Goal: Task Accomplishment & Management: Use online tool/utility

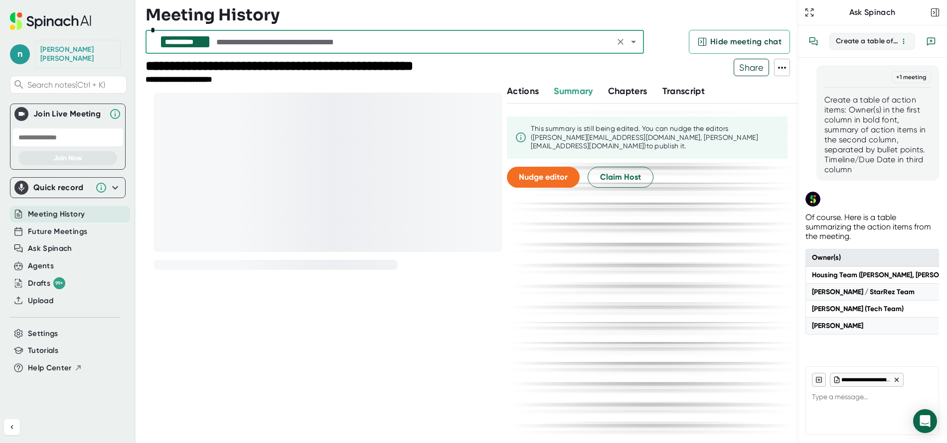
scroll to position [0, 2609]
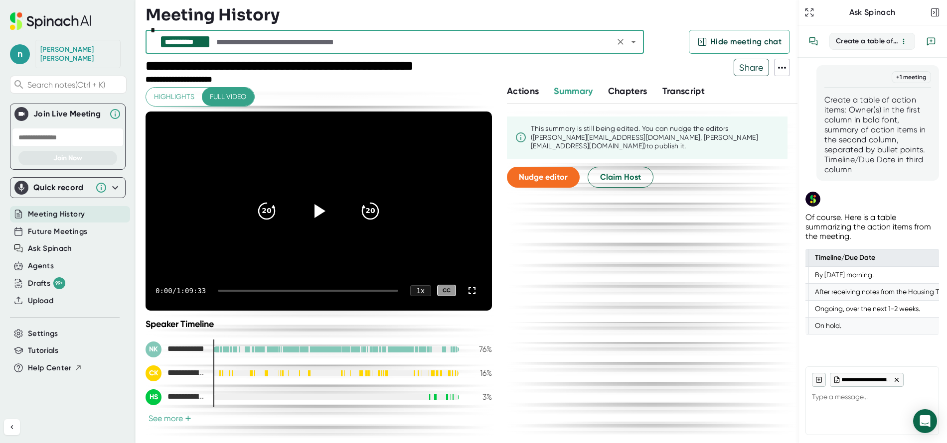
click at [938, 9] on icon "button" at bounding box center [935, 12] width 10 height 10
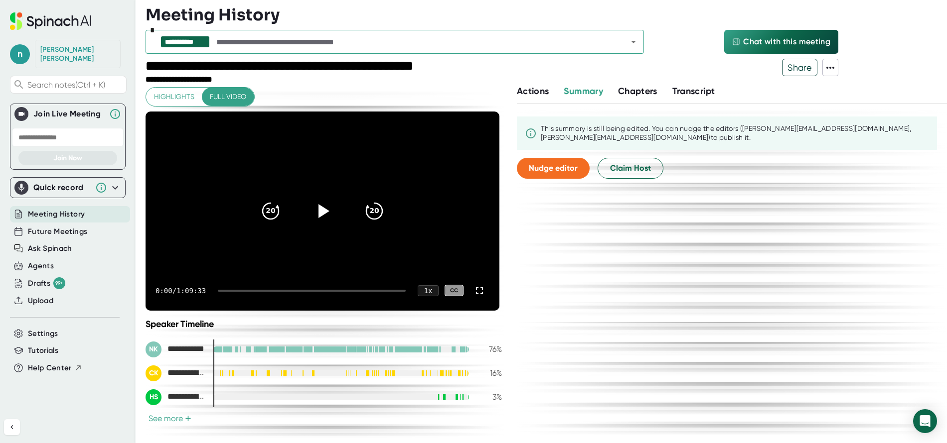
click at [791, 39] on span "Chat with this meeting" at bounding box center [786, 42] width 87 height 12
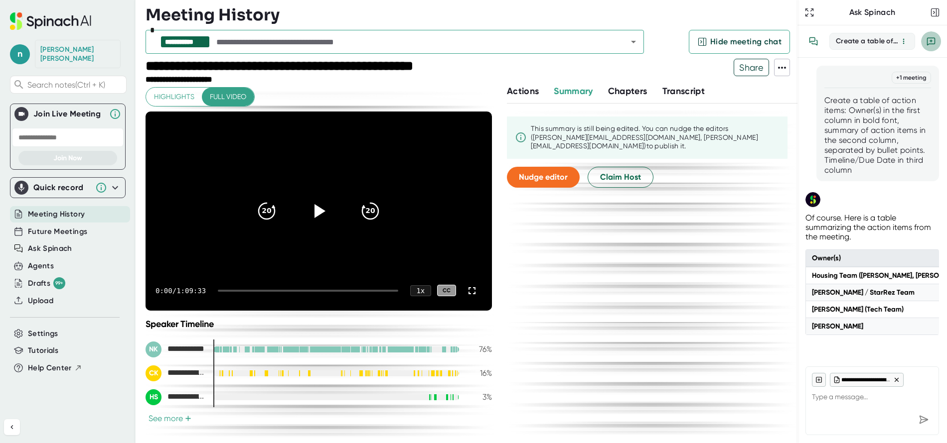
click at [929, 43] on icon "New conversation" at bounding box center [930, 41] width 9 height 9
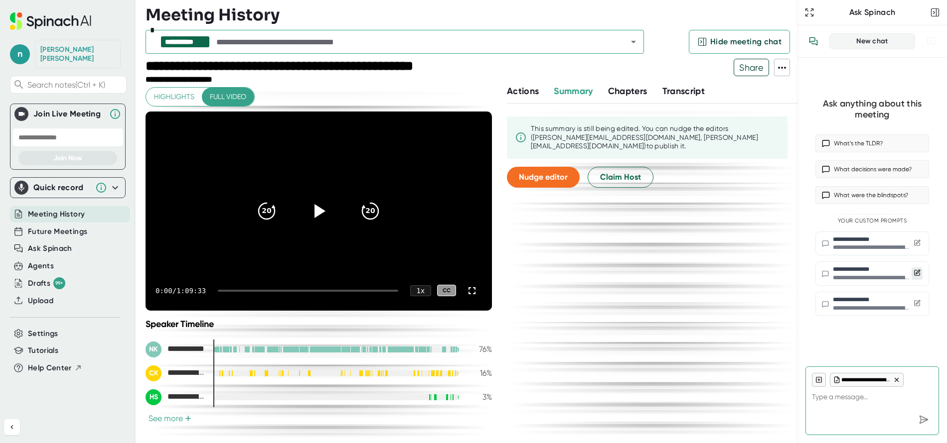
type textarea "x"
click at [912, 270] on button at bounding box center [916, 274] width 11 height 12
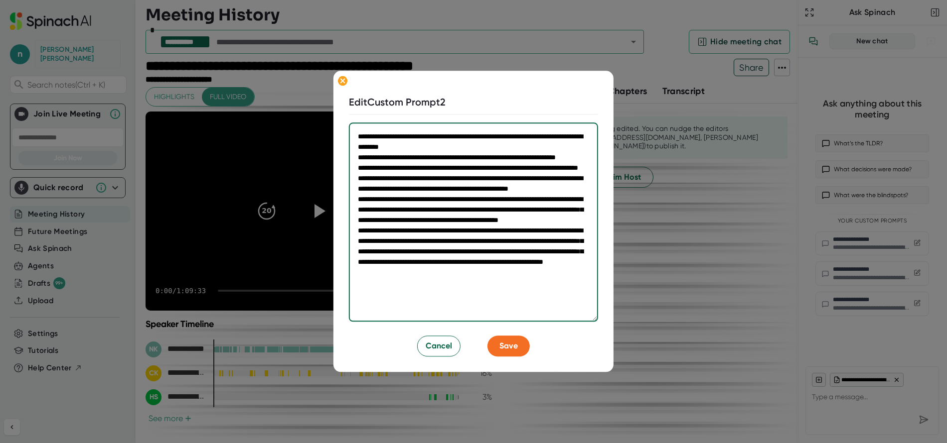
drag, startPoint x: 359, startPoint y: 137, endPoint x: 613, endPoint y: 330, distance: 319.6
click at [613, 330] on div "**********" at bounding box center [473, 221] width 280 height 301
click at [556, 199] on textarea "**********" at bounding box center [473, 222] width 249 height 199
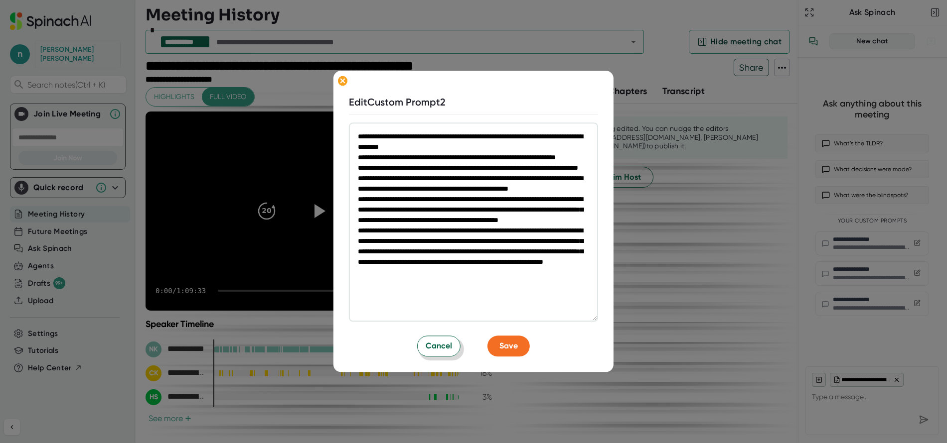
click at [419, 345] on button "Cancel" at bounding box center [438, 346] width 43 height 21
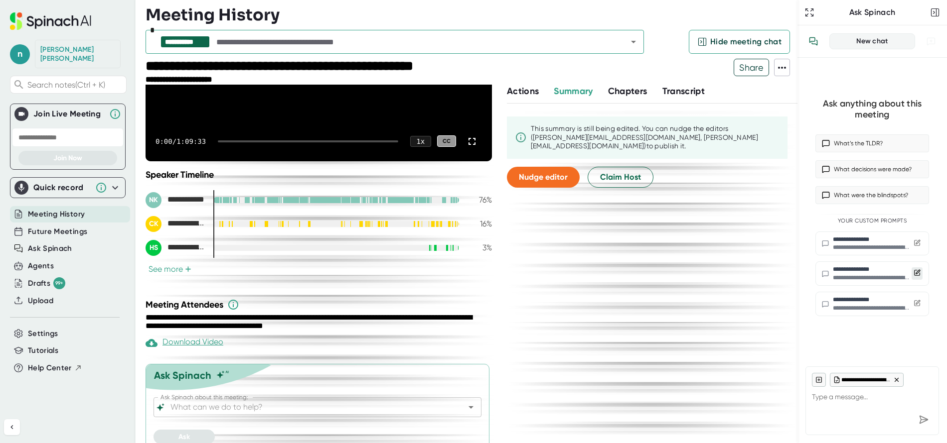
scroll to position [161, 0]
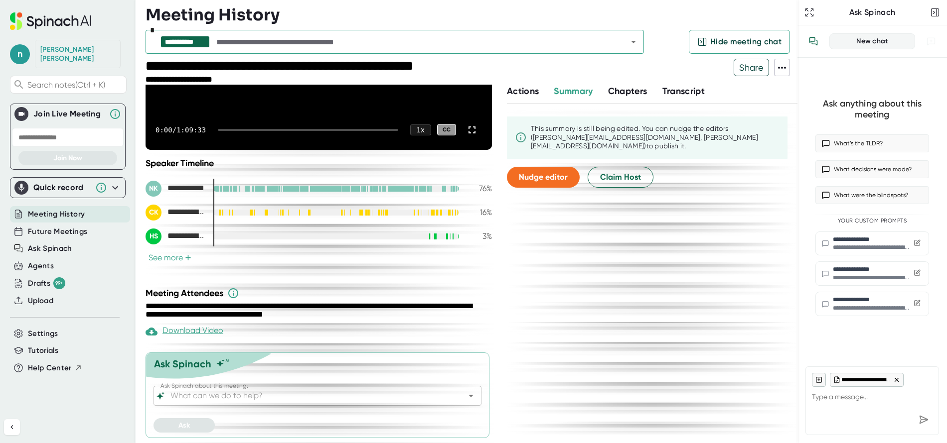
click at [274, 401] on input "Ask Spinach about this meeting:" at bounding box center [308, 396] width 281 height 14
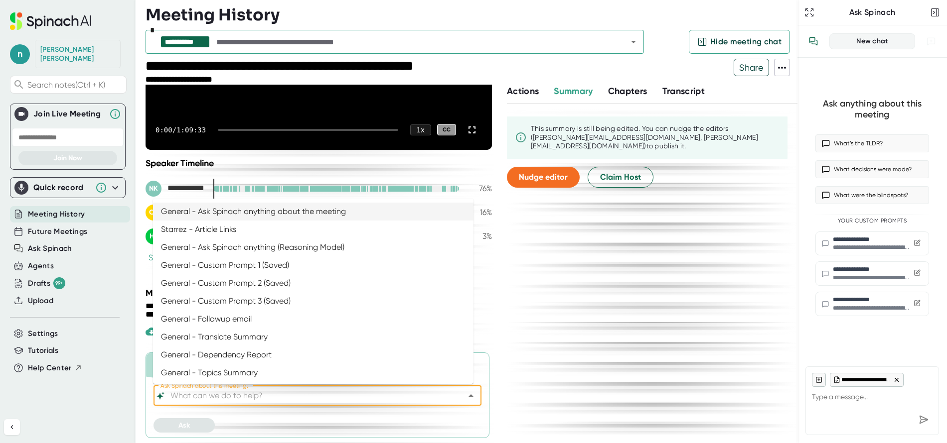
click at [264, 209] on li "General - Ask Spinach anything about the meeting" at bounding box center [313, 212] width 320 height 18
type input "General - Ask Spinach anything about the meeting"
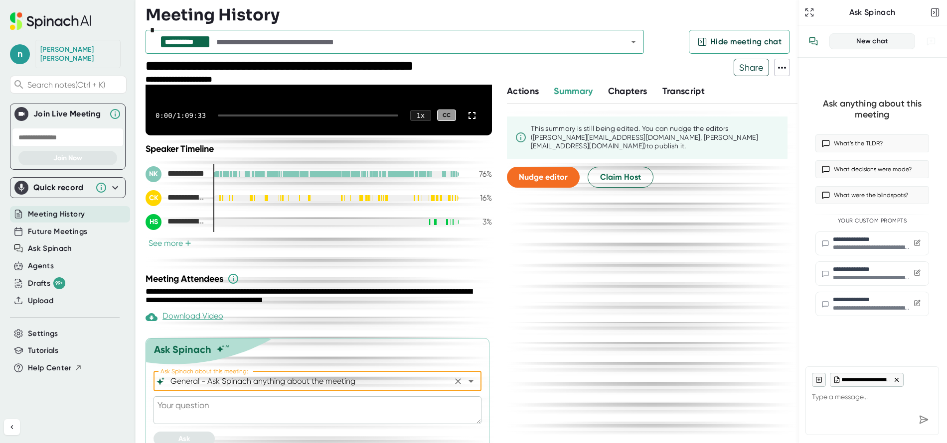
scroll to position [189, 0]
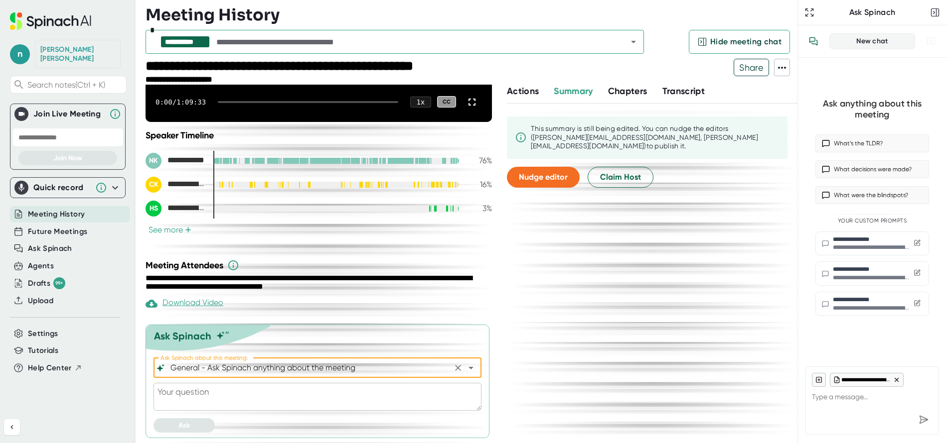
click at [223, 401] on textarea at bounding box center [317, 397] width 328 height 28
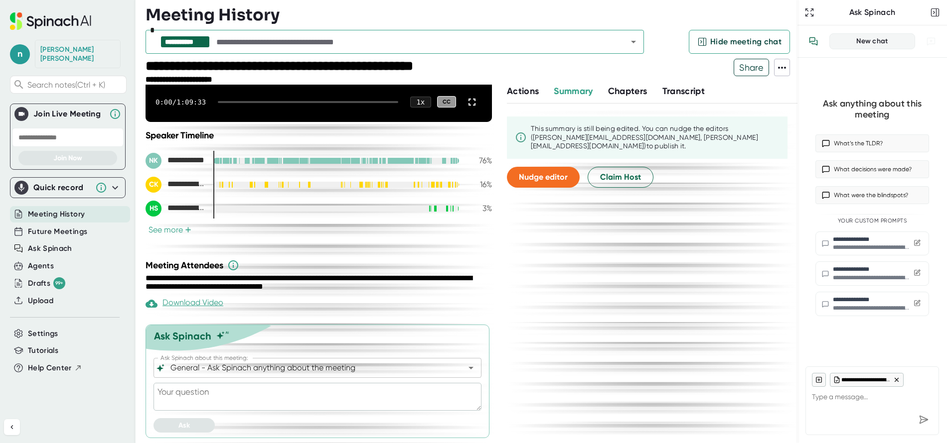
paste textarea "Acting as a StarRez Project Manager, write a summary. Notes and updates from th…"
type textarea "Acting as a StarRez Project Manager, write a summary. Notes and updates from th…"
type textarea "x"
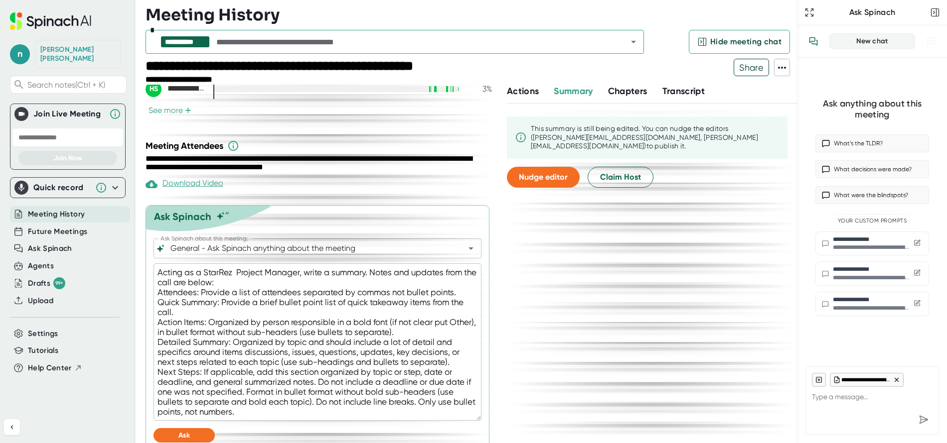
scroll to position [318, 0]
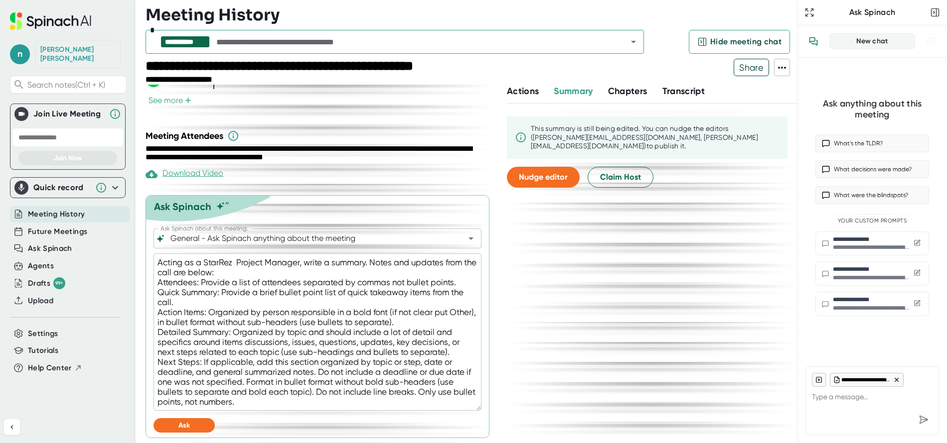
drag, startPoint x: 392, startPoint y: 311, endPoint x: 183, endPoint y: 322, distance: 209.1
click at [183, 322] on textarea "Acting as a StarRez Project Manager, write a summary. Notes and updates from th…" at bounding box center [317, 332] width 328 height 157
type textarea "Acting as a StarRez Project Manager, write a summary. Notes and updates from th…"
type textarea "x"
type textarea "Acting as a StarRez Project Manager, write a summary. Notes and updates from th…"
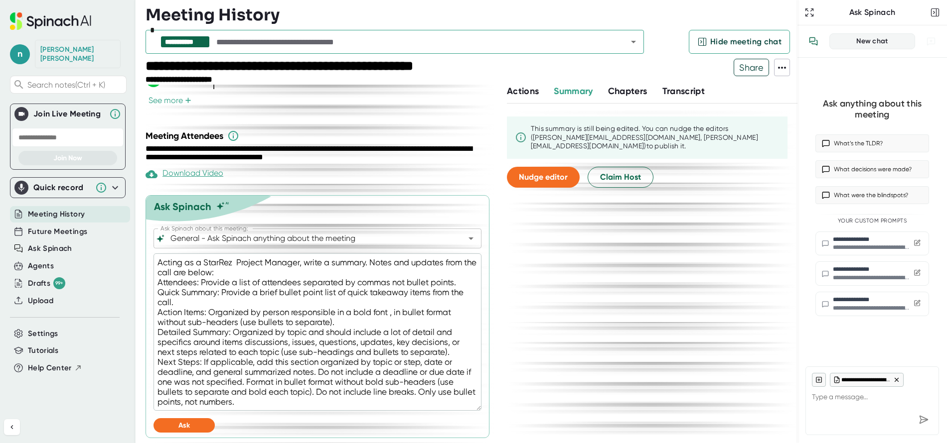
type textarea "x"
click at [425, 312] on textarea "Acting as a StarRez Project Manager, write a summary. Notes and updates from th…" at bounding box center [317, 332] width 328 height 157
type textarea "Acting as a StarRez Project Manager, write a summary. Notes and updates from th…"
type textarea "x"
type textarea "Acting as a StarRez Project Manager, write a summary. Notes and updates from th…"
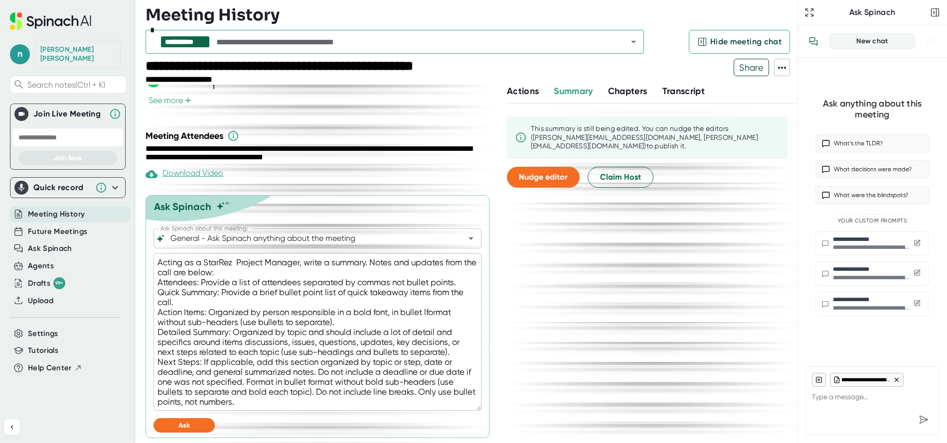
type textarea "x"
type textarea "Acting as a StarRez Project Manager, write a summary. Notes and updates from th…"
type textarea "x"
type textarea "Acting as a StarRez Project Manager, write a summary. Notes and updates from th…"
type textarea "x"
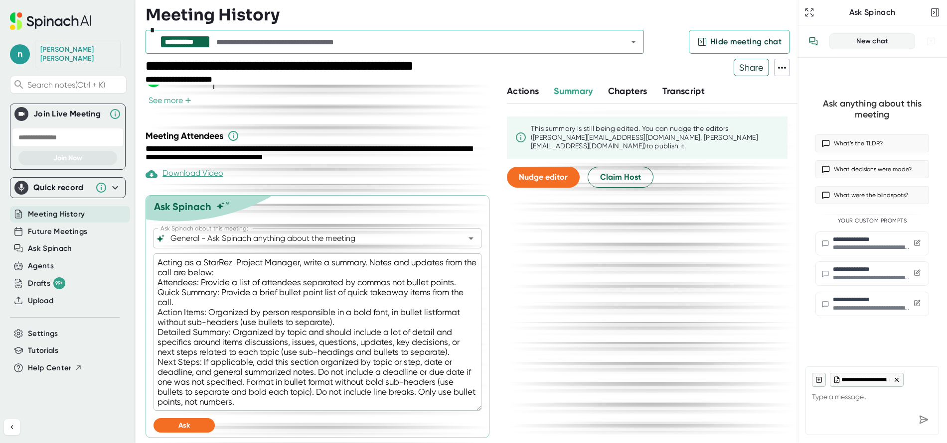
type textarea "Acting as a StarRez Project Manager, write a summary. Notes and updates from th…"
type textarea "x"
click at [187, 321] on textarea "Acting as a StarRez Project Manager, write a summary. Notes and updates from th…" at bounding box center [317, 332] width 328 height 157
drag, startPoint x: 393, startPoint y: 313, endPoint x: 445, endPoint y: 311, distance: 51.9
click at [445, 311] on textarea "Acting as a StarRez Project Manager, write a summary. Notes and updates from th…" at bounding box center [317, 332] width 328 height 157
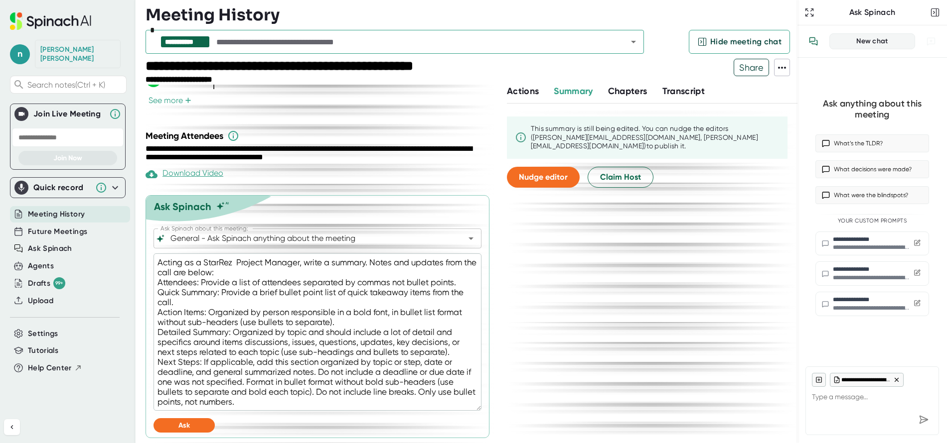
type textarea "Acting as a StarRez Project Manager, write a summary. Notes and updates from th…"
type textarea "x"
type textarea "Acting as a StarRez Project Manager, write a summary. Notes and updates from th…"
type textarea "x"
type textarea "Acting as a StarRez Project Manager, write a summary. Notes and updates from th…"
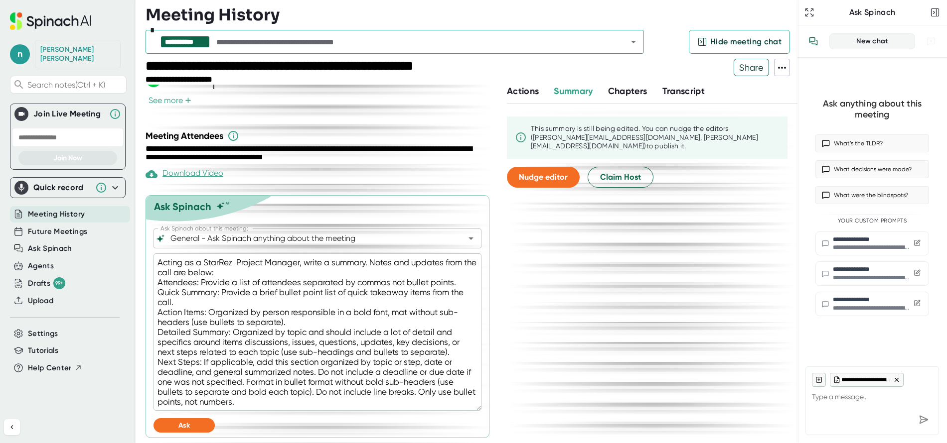
type textarea "x"
type textarea "Acting as a StarRez Project Manager, write a summary. Notes and updates from th…"
type textarea "x"
type textarea "Acting as a StarRez Project Manager, write a summary. Notes and updates from th…"
type textarea "x"
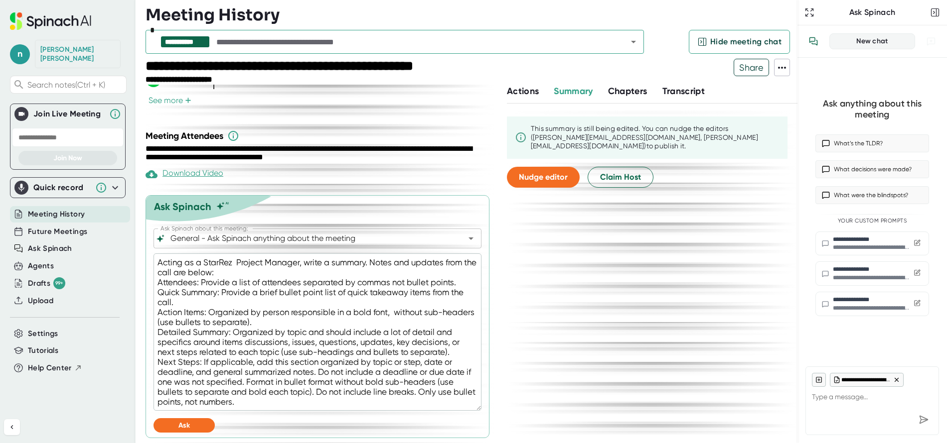
type textarea "Acting as a StarRez Project Manager, write a summary. Notes and updates from th…"
type textarea "x"
type textarea "Acting as a StarRez Project Manager, write a summary. Notes and updates from th…"
type textarea "x"
type textarea "Acting as a StarRez Project Manager, write a summary. Notes and updates from th…"
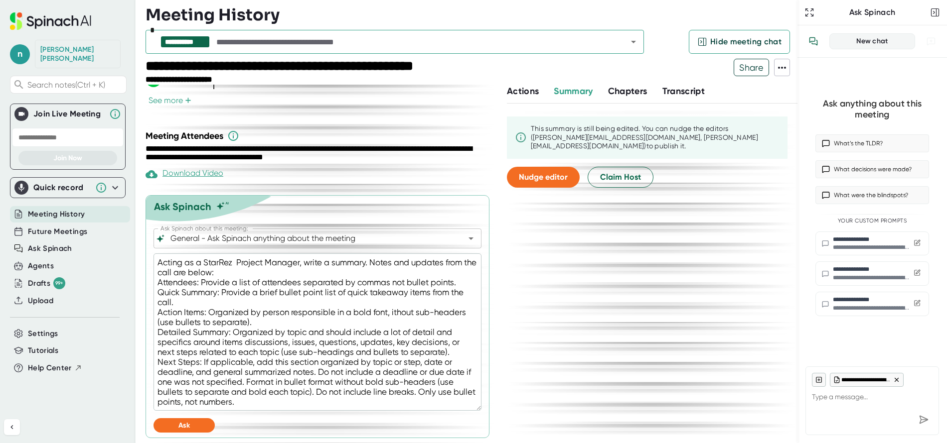
type textarea "x"
click at [233, 321] on textarea "Acting as a StarRez Project Manager, write a summary. Notes and updates from th…" at bounding box center [317, 332] width 328 height 157
type textarea "Acting as a StarRez Project Manager, write a summary. Notes and updates from th…"
type textarea "x"
type textarea "Acting as a StarRez Project Manager, write a summary. Notes and updates from th…"
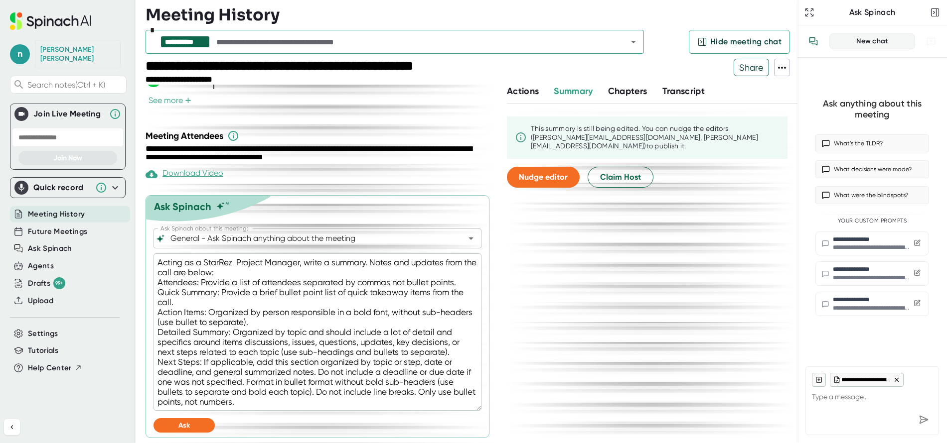
type textarea "x"
type textarea "Acting as a StarRez Project Manager, write a summary. Notes and updates from th…"
type textarea "x"
type textarea "Acting as a StarRez Project Manager, write a summary. Notes and updates from th…"
type textarea "x"
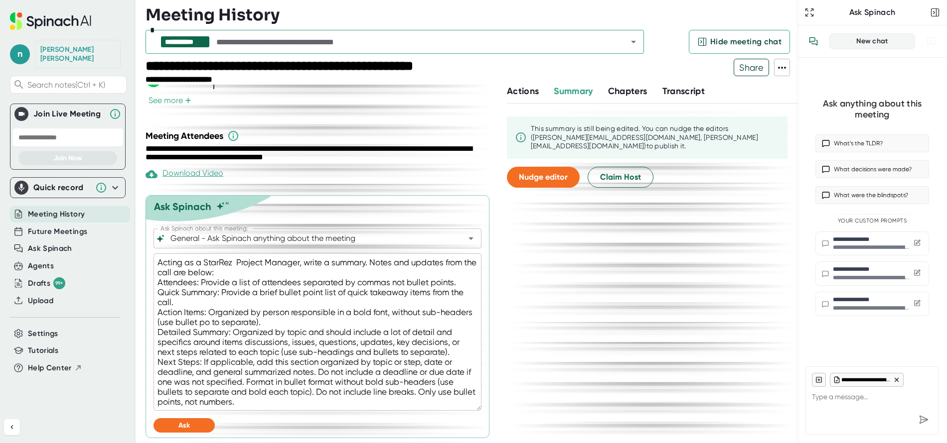
type textarea "Acting as a StarRez Project Manager, write a summary. Notes and updates from th…"
type textarea "x"
type textarea "Acting as a StarRez Project Manager, write a summary. Notes and updates from th…"
type textarea "x"
type textarea "Acting as a StarRez Project Manager, write a summary. Notes and updates from th…"
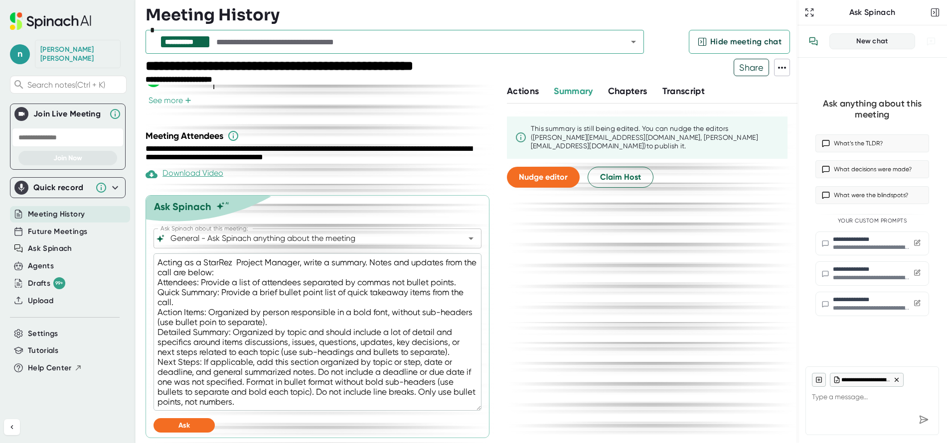
type textarea "x"
type textarea "Acting as a StarRez Project Manager, write a summary. Notes and updates from th…"
type textarea "x"
click at [303, 324] on textarea "Acting as a StarRez Project Manager, write a summary. Notes and updates from th…" at bounding box center [317, 332] width 328 height 157
type textarea "Acting as a StarRez Project Manager, write a summary. Notes and updates from th…"
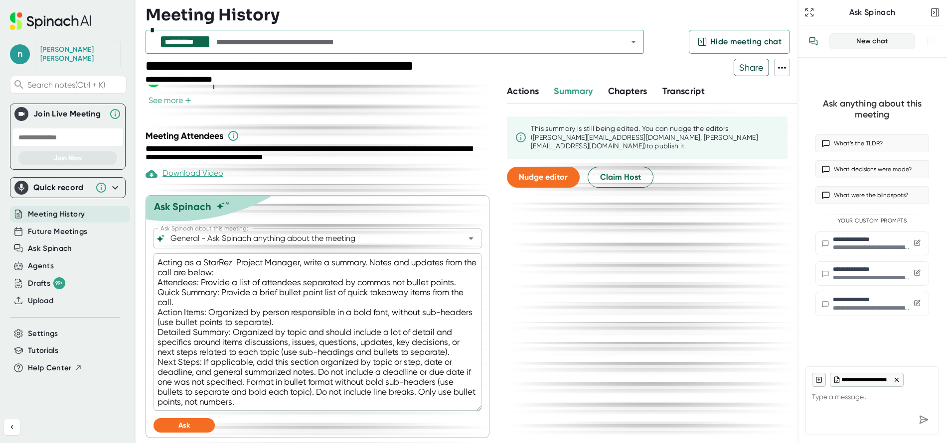
type textarea "x"
type textarea "Acting as a StarRez Project Manager, write a summary. Notes and updates from th…"
type textarea "x"
type textarea "Acting as a StarRez Project Manager, write a summary. Notes and updates from th…"
type textarea "x"
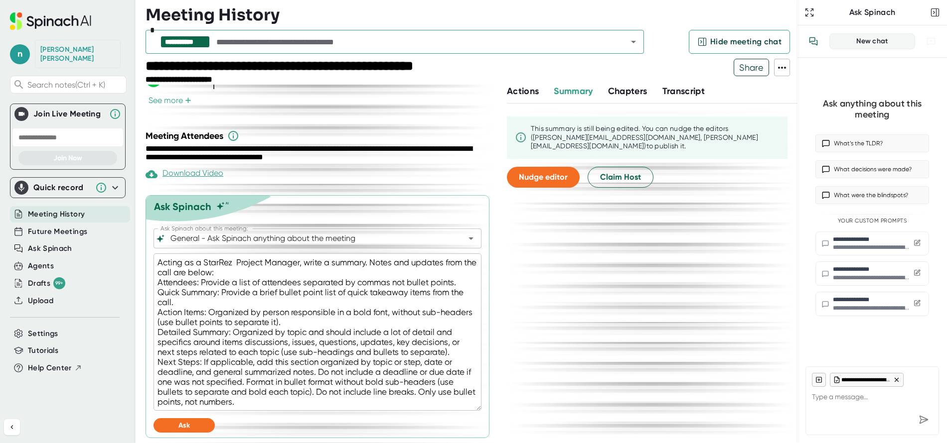
type textarea "Acting as a StarRez Project Manager, write a summary. Notes and updates from th…"
type textarea "x"
type textarea "Acting as a StarRez Project Manager, write a summary. Notes and updates from th…"
type textarea "x"
type textarea "Acting as a StarRez Project Manager, write a summary. Notes and updates from th…"
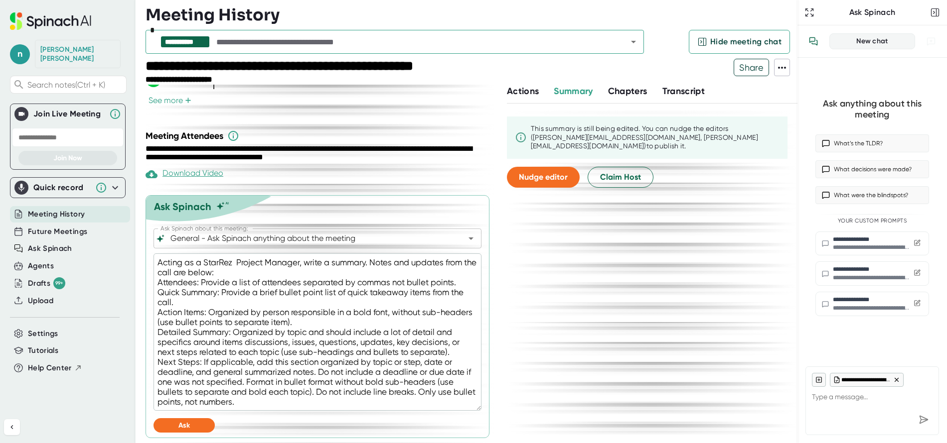
type textarea "x"
type textarea "Acting as a StarRez Project Manager, write a summary. Notes and updates from th…"
type textarea "x"
type textarea "Acting as a StarRez Project Manager, write a summary. Notes and updates from th…"
type textarea "x"
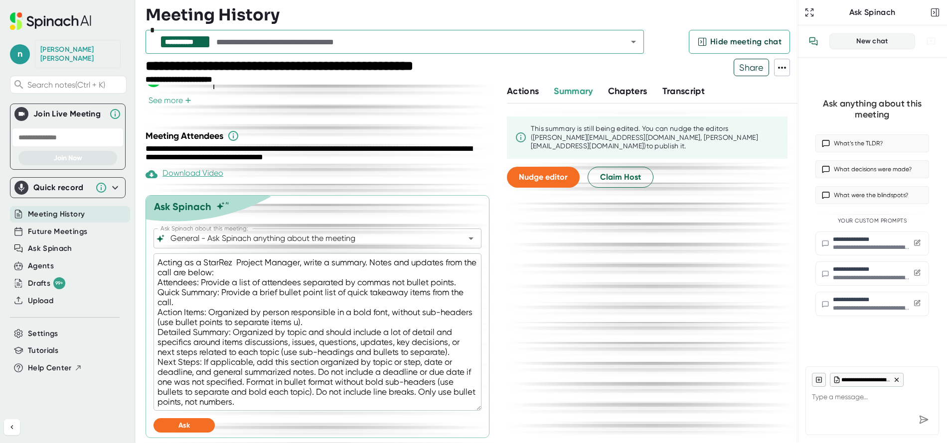
type textarea "Acting as a StarRez Project Manager, write a summary. Notes and updates from th…"
type textarea "x"
type textarea "Acting as a StarRez Project Manager, write a summary. Notes and updates from th…"
type textarea "x"
type textarea "Acting as a StarRez Project Manager, write a summary. Notes and updates from th…"
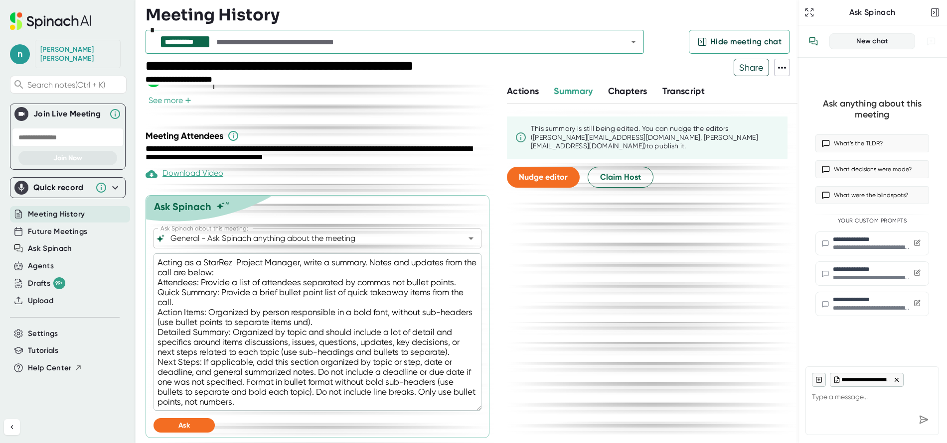
type textarea "x"
type textarea "Acting as a StarRez Project Manager, write a summary. Notes and updates from th…"
type textarea "x"
type textarea "Acting as a StarRez Project Manager, write a summary. Notes and updates from th…"
type textarea "x"
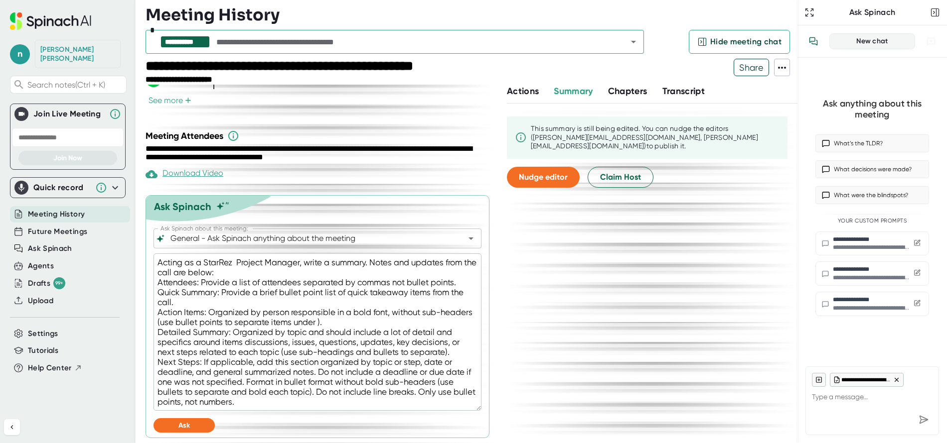
type textarea "Acting as a StarRez Project Manager, write a summary. Notes and updates from th…"
type textarea "x"
type textarea "Acting as a StarRez Project Manager, write a summary. Notes and updates from th…"
type textarea "x"
type textarea "Acting as a StarRez Project Manager, write a summary. Notes and updates from th…"
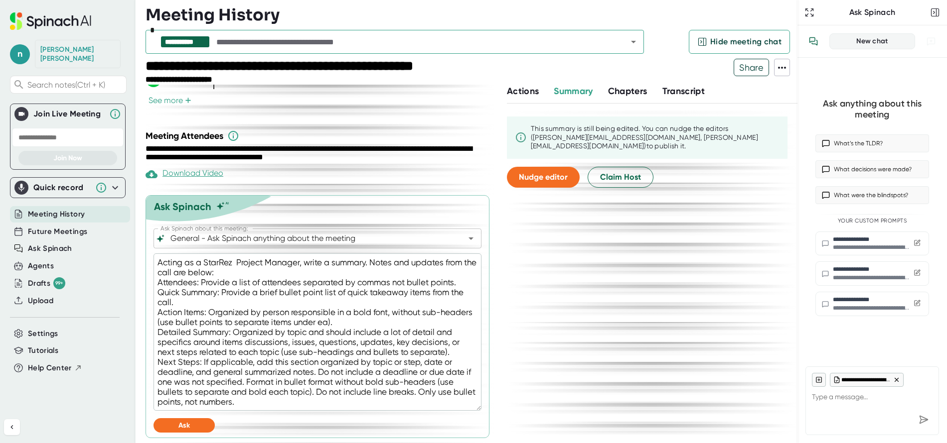
type textarea "x"
type textarea "Acting as a StarRez Project Manager, write a summary. Notes and updates from th…"
type textarea "x"
type textarea "Acting as a StarRez Project Manager, write a summary. Notes and updates from th…"
type textarea "x"
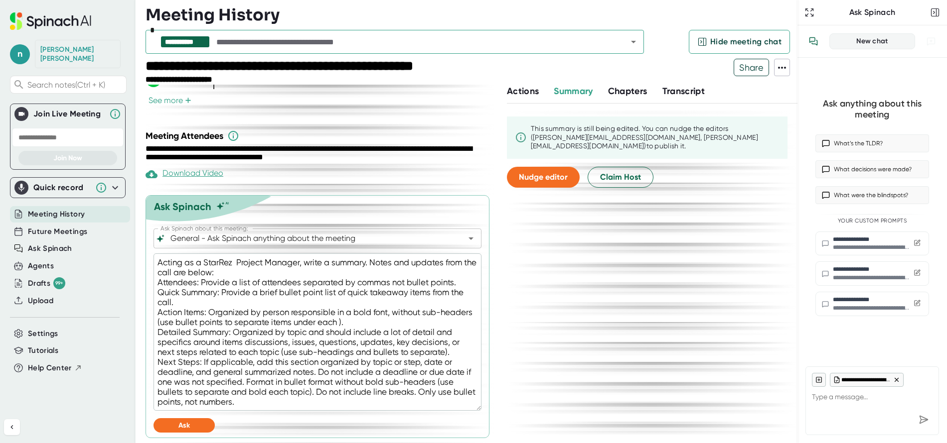
type textarea "Acting as a StarRez Project Manager, write a summary. Notes and updates from th…"
type textarea "x"
type textarea "Acting as a StarRez Project Manager, write a summary. Notes and updates from th…"
type textarea "x"
type textarea "Acting as a StarRez Project Manager, write a summary. Notes and updates from th…"
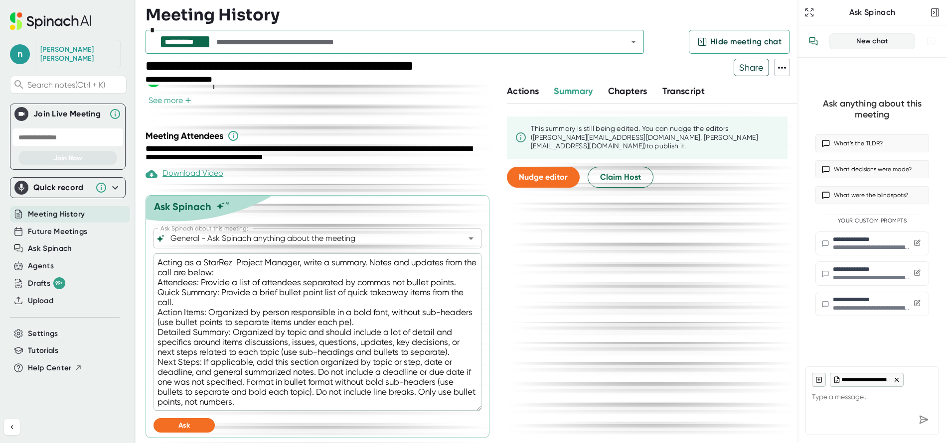
type textarea "x"
type textarea "Acting as a StarRez Project Manager, write a summary. Notes and updates from th…"
type textarea "x"
type textarea "Acting as a StarRez Project Manager, write a summary. Notes and updates from th…"
type textarea "x"
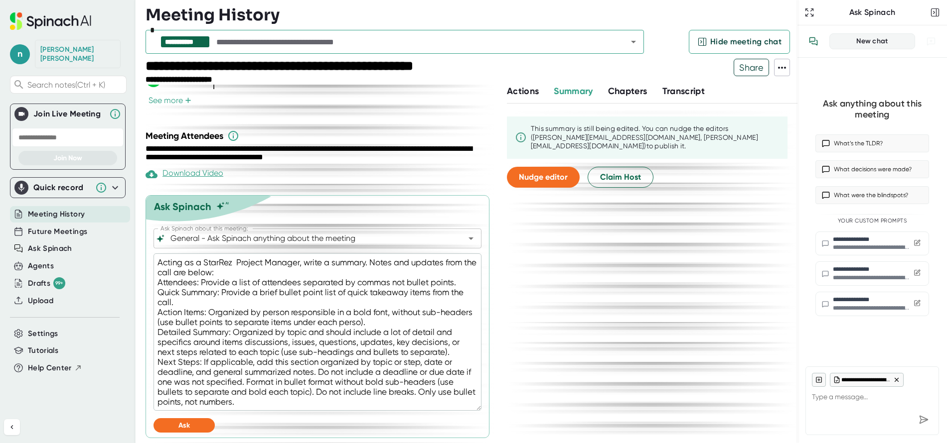
type textarea "Acting as a StarRez Project Manager, write a summary. Notes and updates from th…"
type textarea "x"
type textarea "Acting as a StarRez Project Manager, write a summary. Notes and updates from th…"
click at [189, 424] on span "Ask" at bounding box center [183, 426] width 11 height 8
type textarea "x"
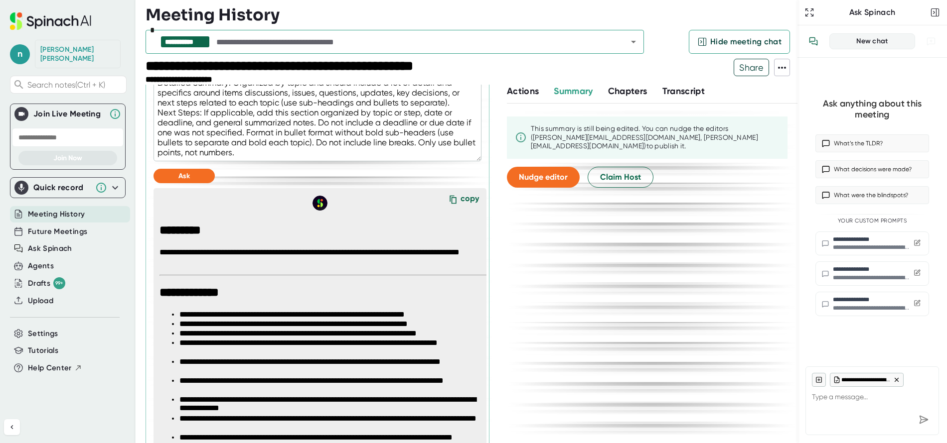
scroll to position [568, 0]
click at [460, 200] on div "copy" at bounding box center [469, 200] width 18 height 13
type textarea "x"
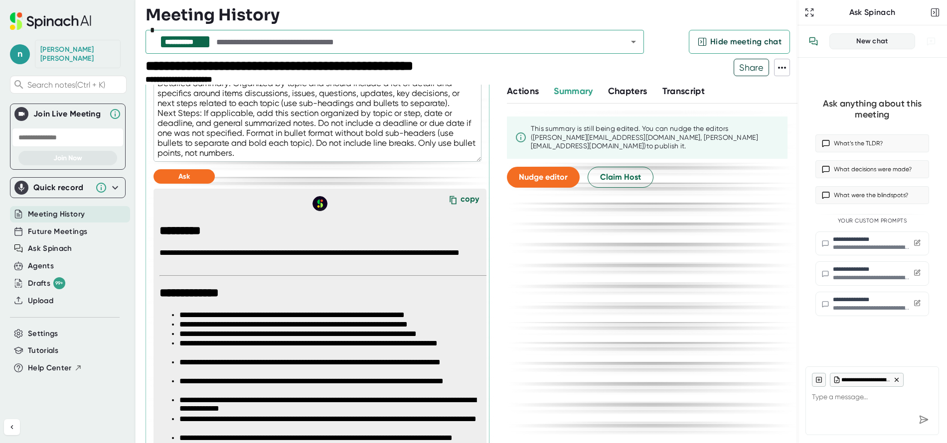
type textarea "x"
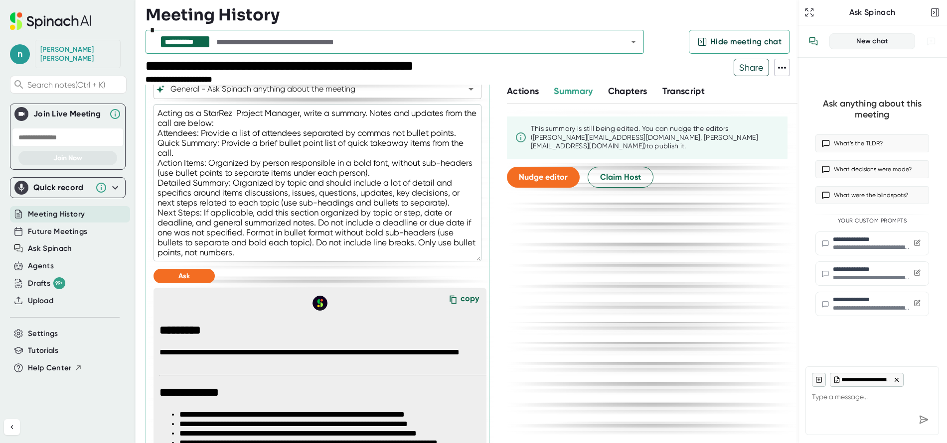
scroll to position [418, 0]
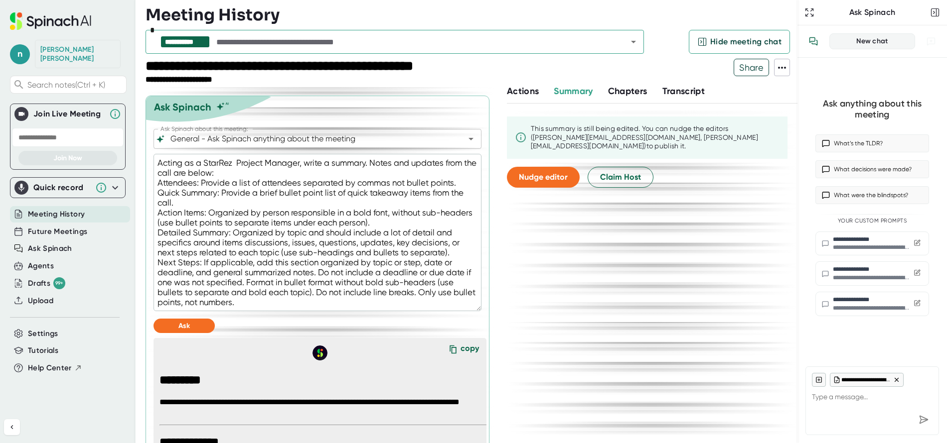
drag, startPoint x: 158, startPoint y: 213, endPoint x: 407, endPoint y: 219, distance: 248.7
click at [407, 219] on textarea "Acting as a StarRez Project Manager, write a summary. Notes and updates from th…" at bounding box center [317, 232] width 328 height 157
click at [916, 304] on icon at bounding box center [916, 303] width 7 height 7
type textarea "x"
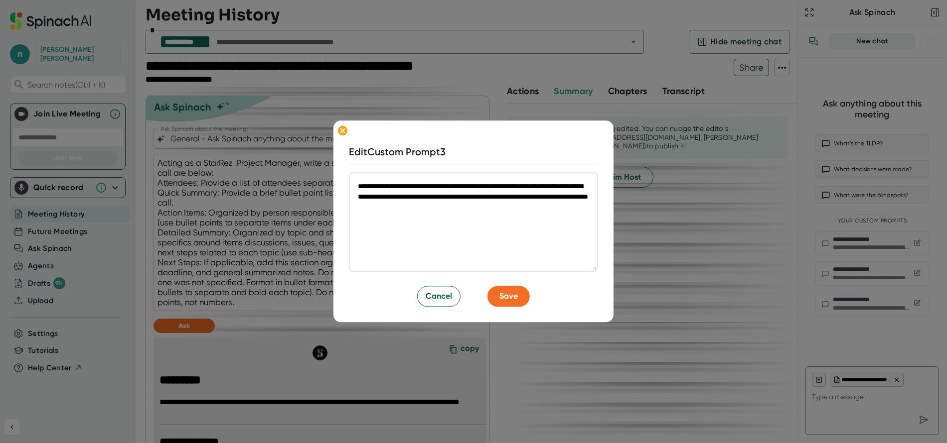
type textarea "x"
type textarea "*"
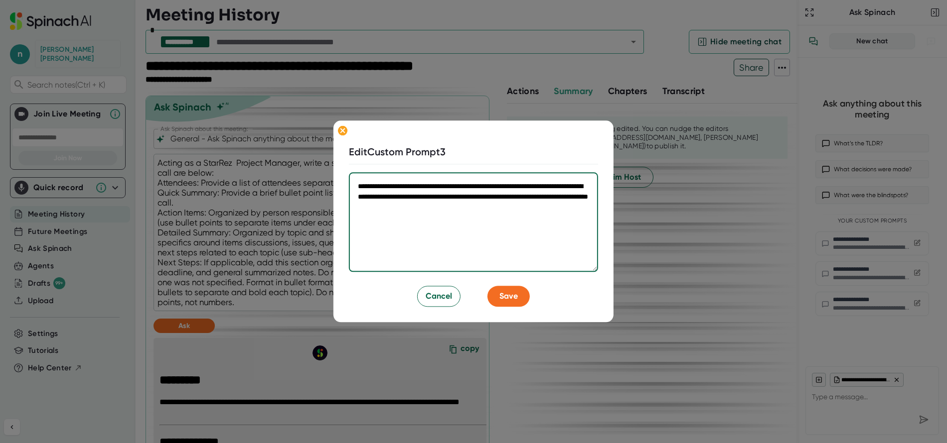
drag, startPoint x: 503, startPoint y: 215, endPoint x: 344, endPoint y: 188, distance: 161.2
click at [344, 188] on div "**********" at bounding box center [473, 222] width 280 height 202
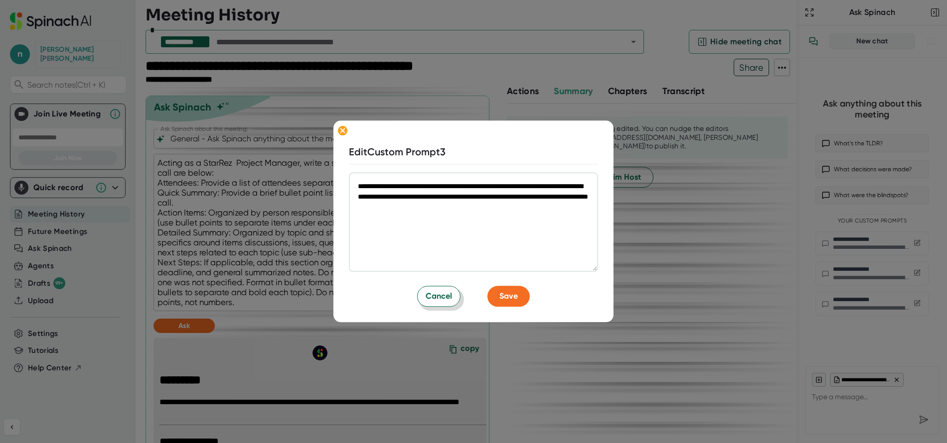
click at [437, 302] on span "Cancel" at bounding box center [439, 297] width 26 height 12
type textarea "x"
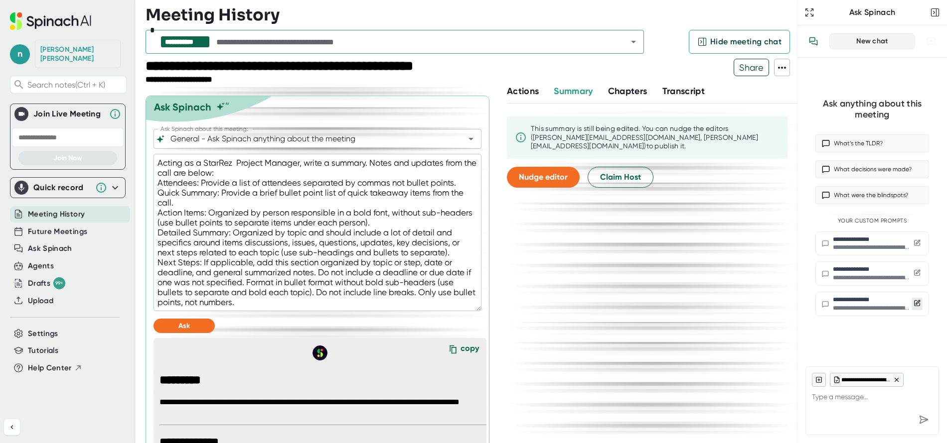
type textarea "x"
click at [51, 243] on span "Ask Spinach" at bounding box center [50, 248] width 44 height 11
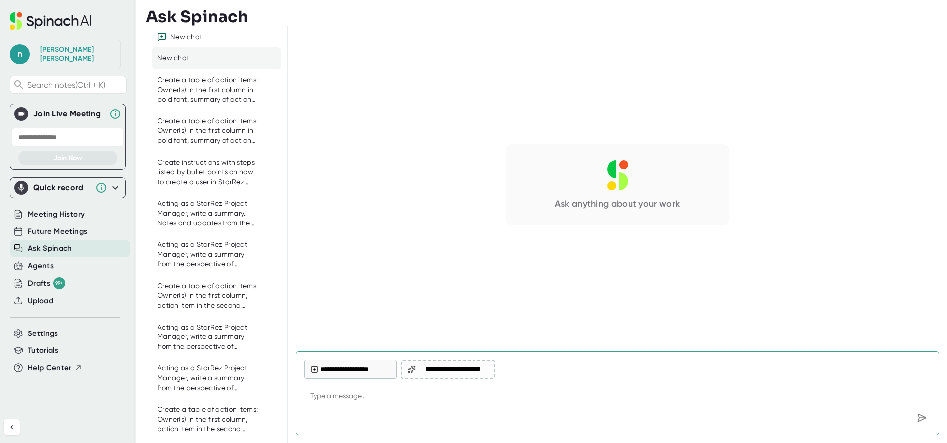
click at [168, 29] on div "New chat" at bounding box center [216, 36] width 130 height 21
click at [400, 411] on div at bounding box center [617, 418] width 626 height 18
type textarea "x"
click at [383, 408] on textarea at bounding box center [617, 397] width 626 height 24
paste textarea "Create a table of action items: 1st column is Owner(s) in bold font. 2nd column…"
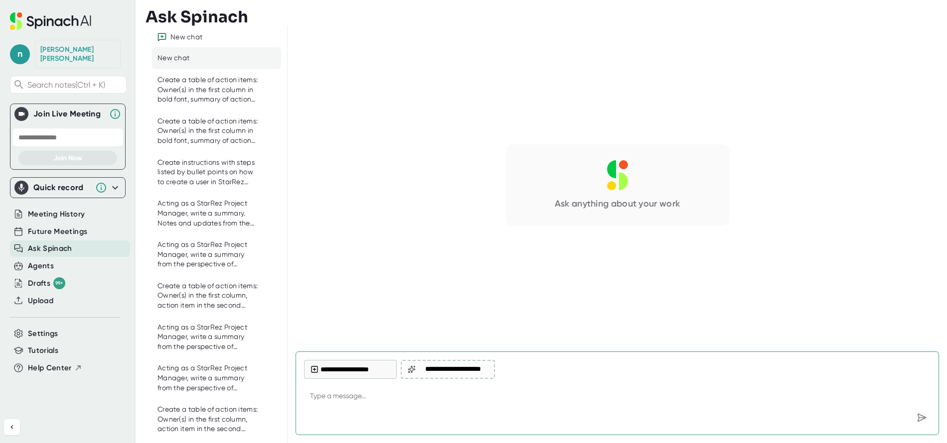
type textarea "Create a table of action items: 1st column is Owner(s) in bold font. 2nd column…"
type textarea "x"
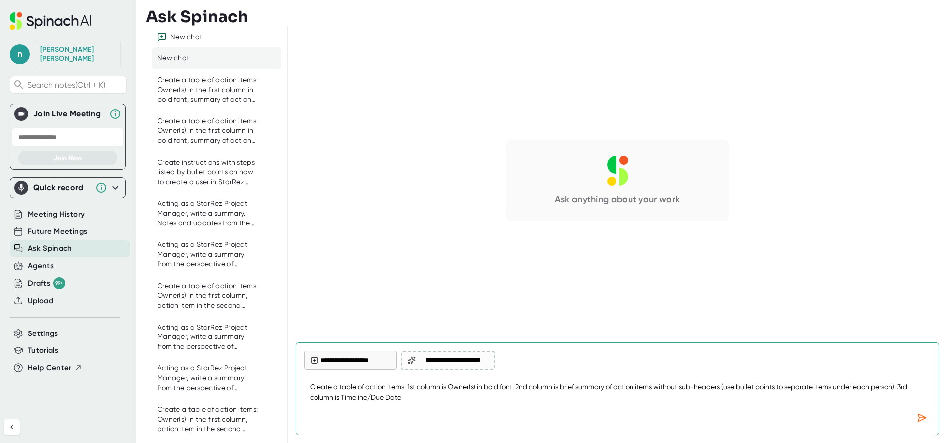
type textarea "Create a table of action items: 1st column is Owner(s) in bold font. 2nd column…"
click at [347, 367] on button "**********" at bounding box center [350, 360] width 93 height 19
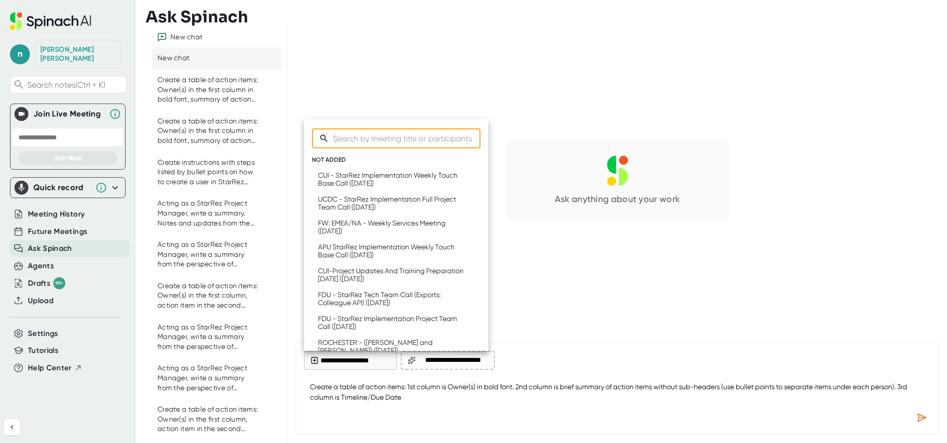
click at [341, 251] on div "APU StarRez Implementation Weekly Touch Base Call ([DATE])" at bounding box center [391, 251] width 146 height 16
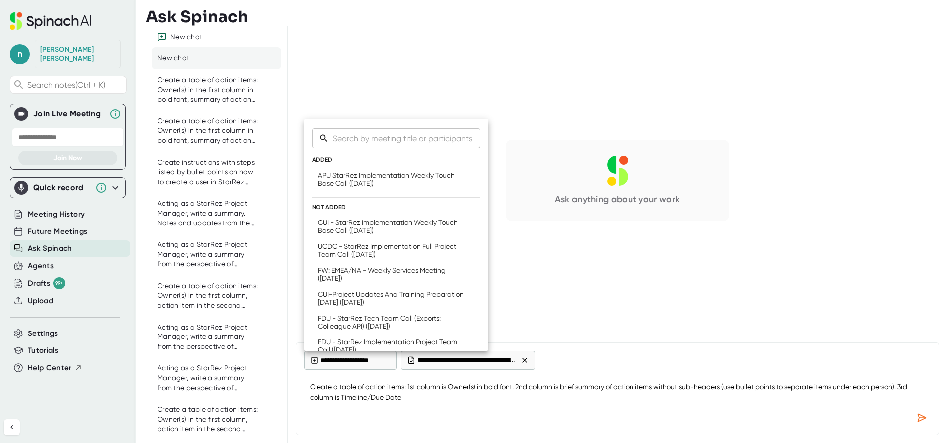
click at [527, 400] on div at bounding box center [473, 221] width 947 height 443
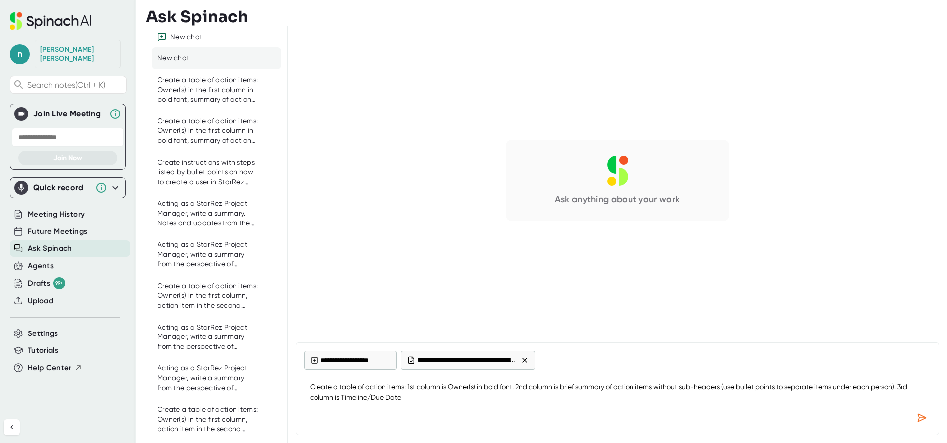
type textarea "x"
drag, startPoint x: 417, startPoint y: 406, endPoint x: 412, endPoint y: 403, distance: 5.6
click at [412, 404] on textarea "Create a table of action items: 1st column is Owner(s) in bold font. 2nd column…" at bounding box center [617, 392] width 626 height 33
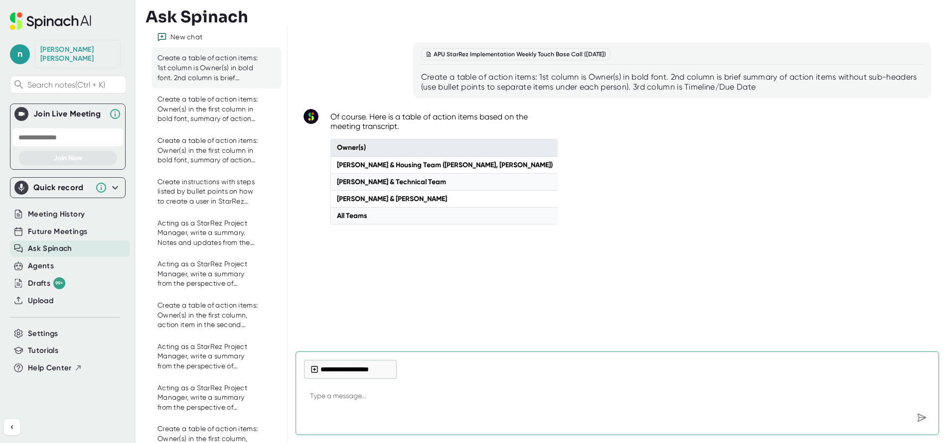
click at [334, 141] on th "Owner(s)" at bounding box center [445, 148] width 228 height 17
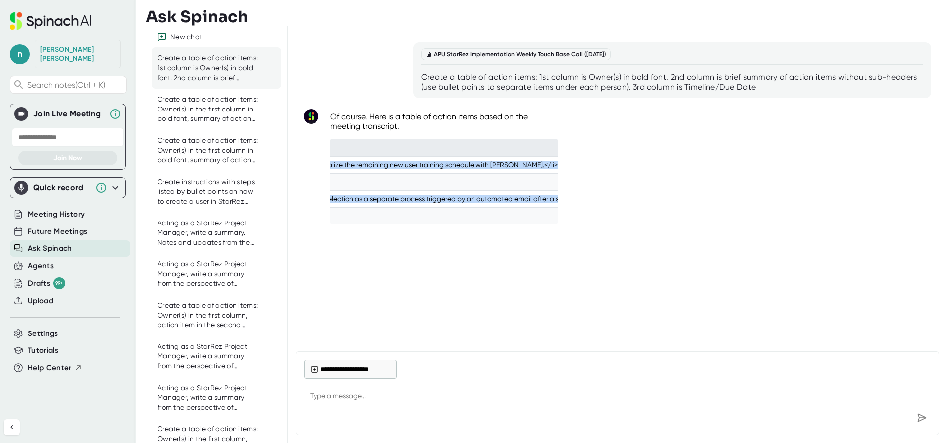
scroll to position [0, 1937]
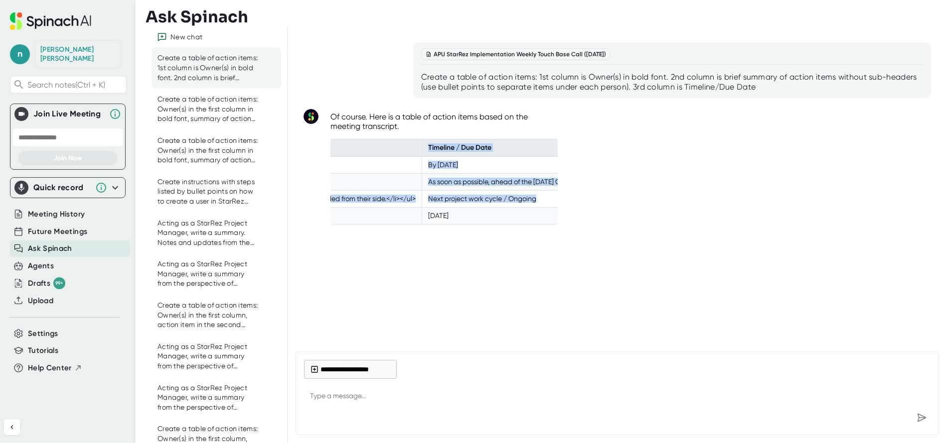
drag, startPoint x: 328, startPoint y: 136, endPoint x: 710, endPoint y: 319, distance: 423.5
click at [710, 319] on div "APU StarRez Implementation Weekly Touch Base Call ([DATE]) Create a table of ac…" at bounding box center [616, 184] width 643 height 301
copy table "Owner(s) Action Item Timeline / Due Date [PERSON_NAME] & Housing Team ([PERSON_…"
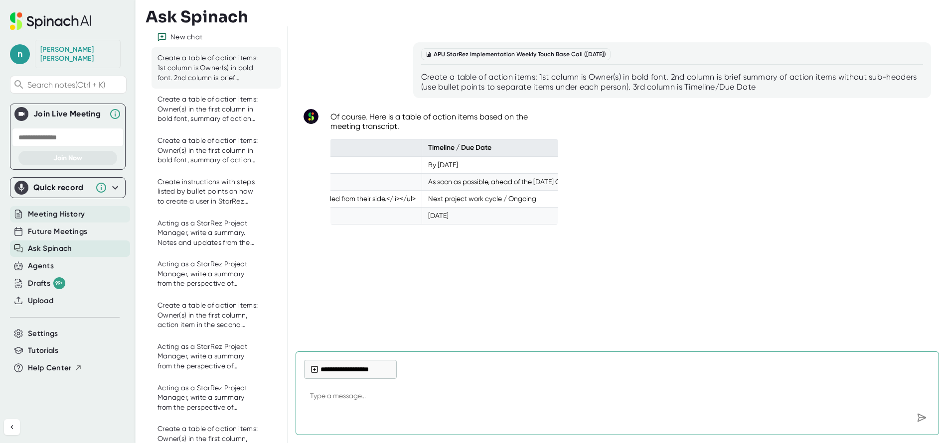
type textarea "x"
click at [47, 209] on span "Meeting History" at bounding box center [56, 214] width 57 height 11
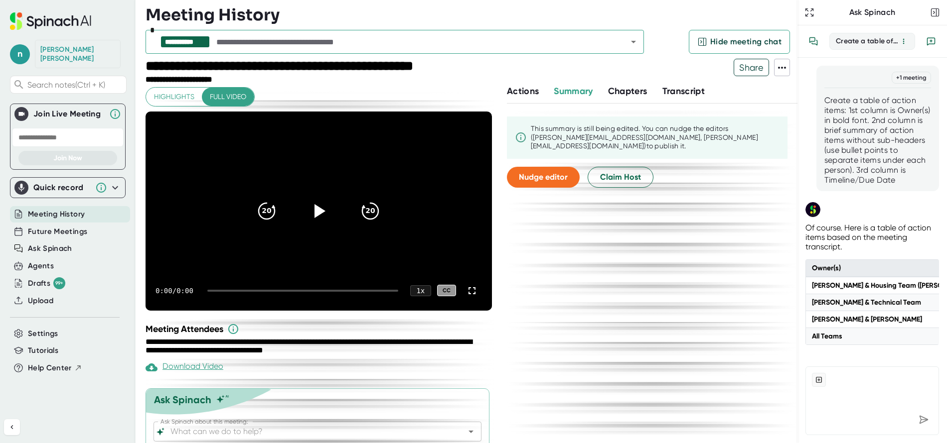
scroll to position [4, 0]
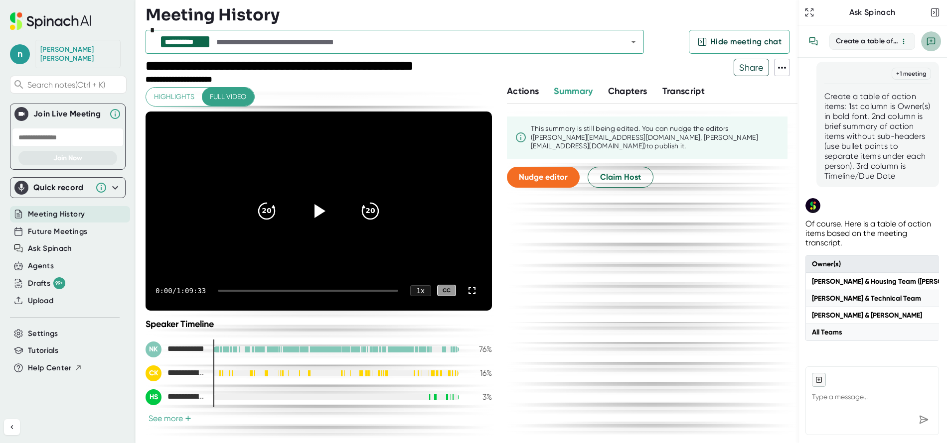
click at [932, 38] on icon "New conversation" at bounding box center [930, 41] width 7 height 7
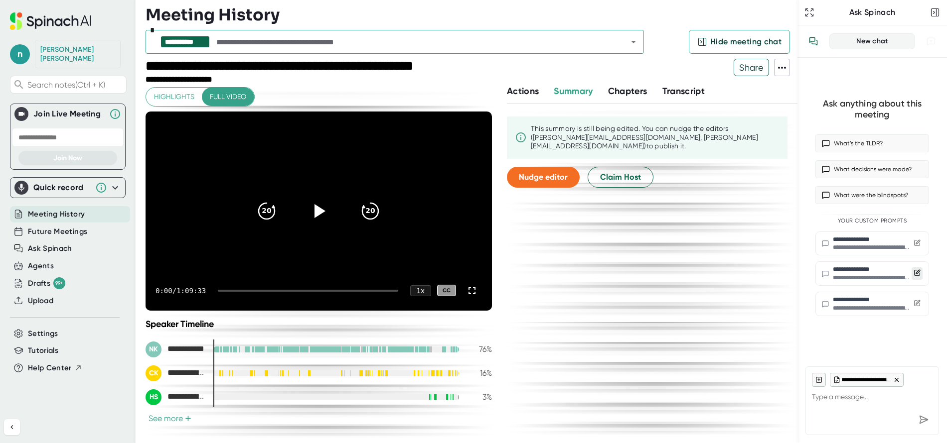
click at [918, 273] on icon at bounding box center [916, 273] width 7 height 7
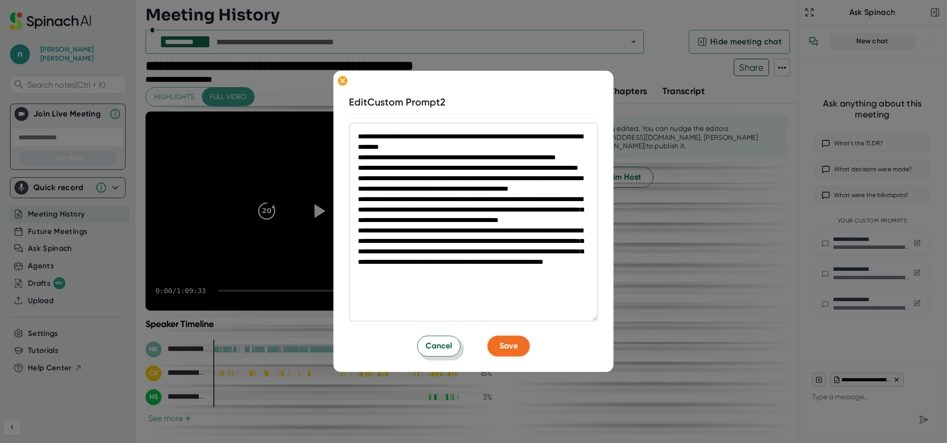
click at [445, 349] on span "Cancel" at bounding box center [439, 347] width 26 height 12
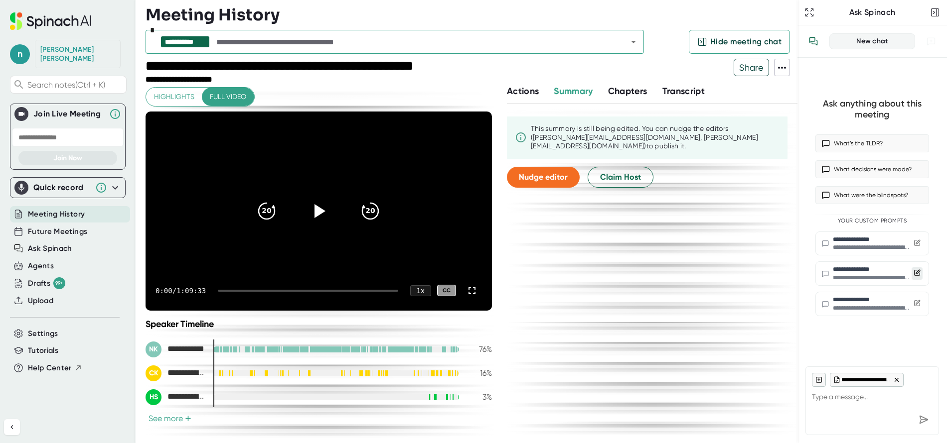
click at [917, 273] on icon at bounding box center [916, 273] width 7 height 7
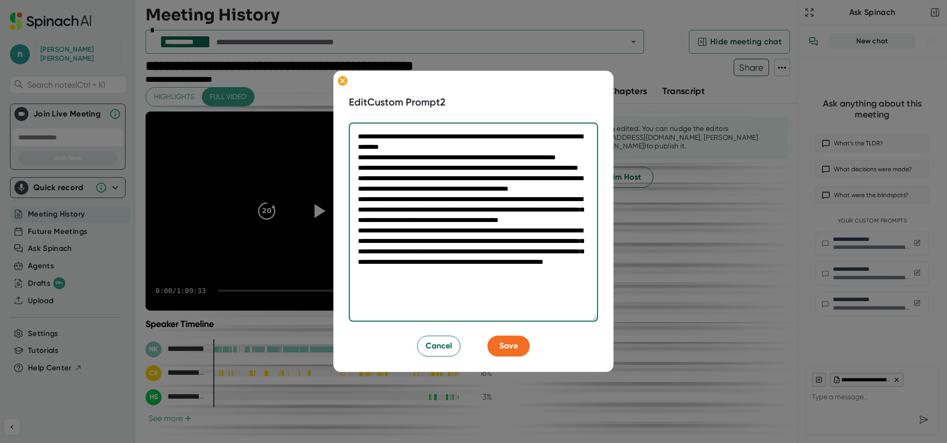
drag, startPoint x: 563, startPoint y: 315, endPoint x: 327, endPoint y: 117, distance: 307.6
click at [333, 117] on div "**********" at bounding box center [473, 221] width 280 height 301
type textarea "x"
type textarea "*"
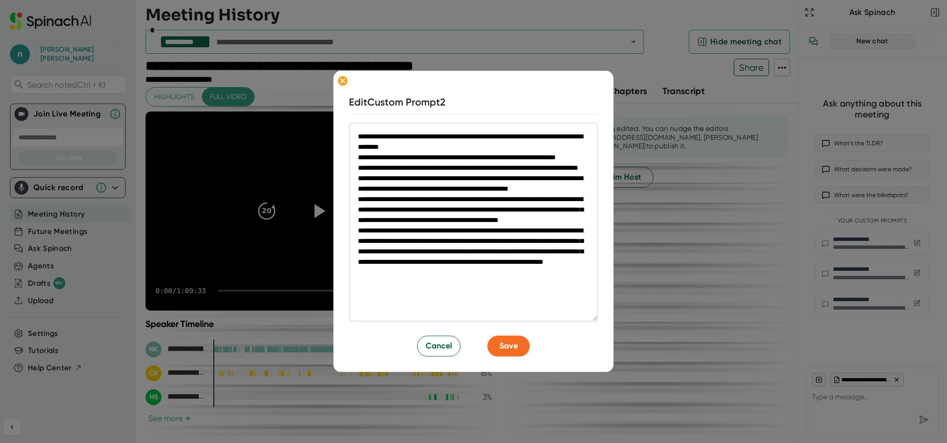
type textarea "x"
type textarea "*"
type textarea "x"
type textarea "*"
type textarea "x"
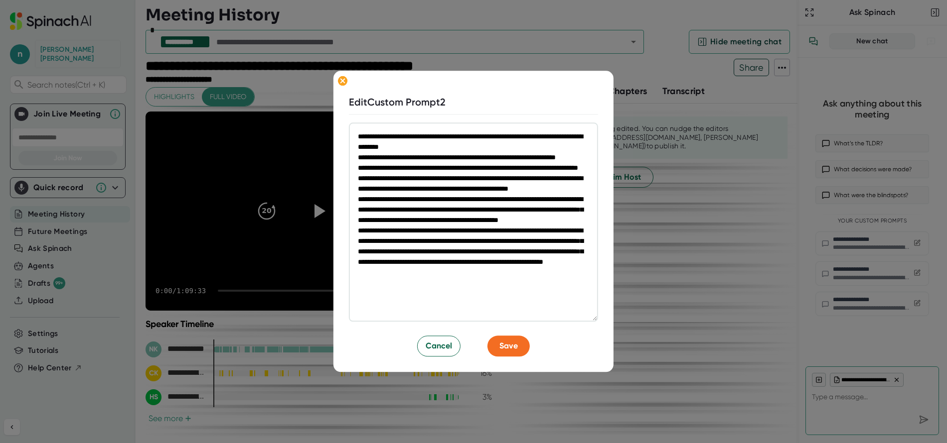
type textarea "*"
type textarea "x"
click at [445, 346] on span "Cancel" at bounding box center [439, 347] width 26 height 12
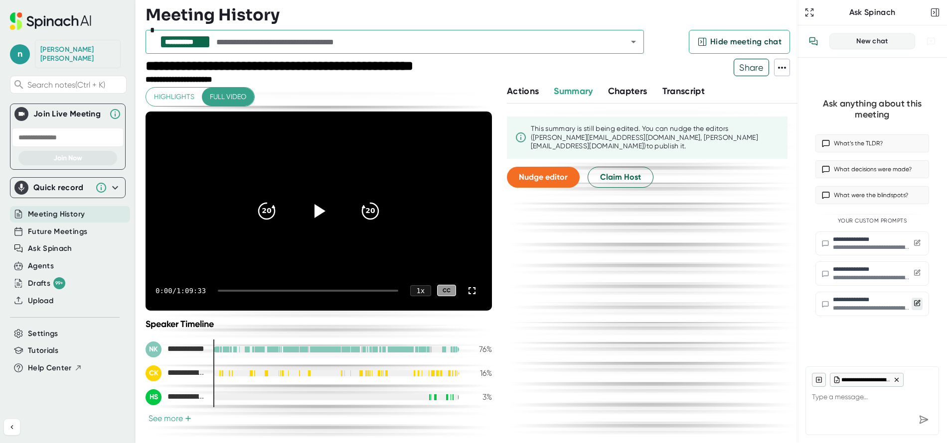
click at [915, 307] on button at bounding box center [916, 304] width 11 height 12
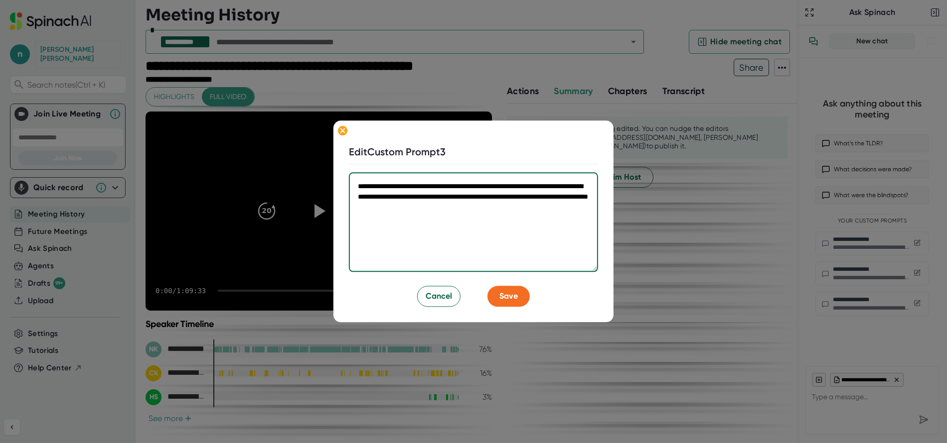
drag, startPoint x: 512, startPoint y: 210, endPoint x: 314, endPoint y: 174, distance: 201.0
click at [314, 174] on div "**********" at bounding box center [473, 221] width 947 height 443
paste textarea "**********"
type textarea "**********"
type textarea "*"
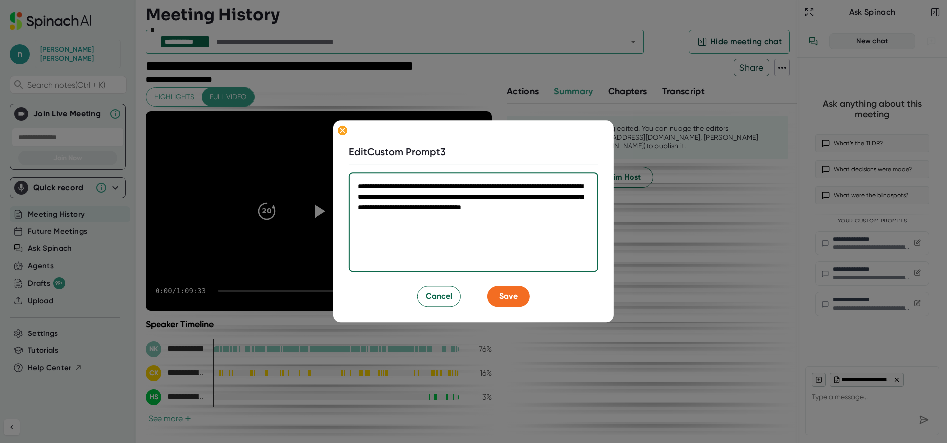
type textarea "**********"
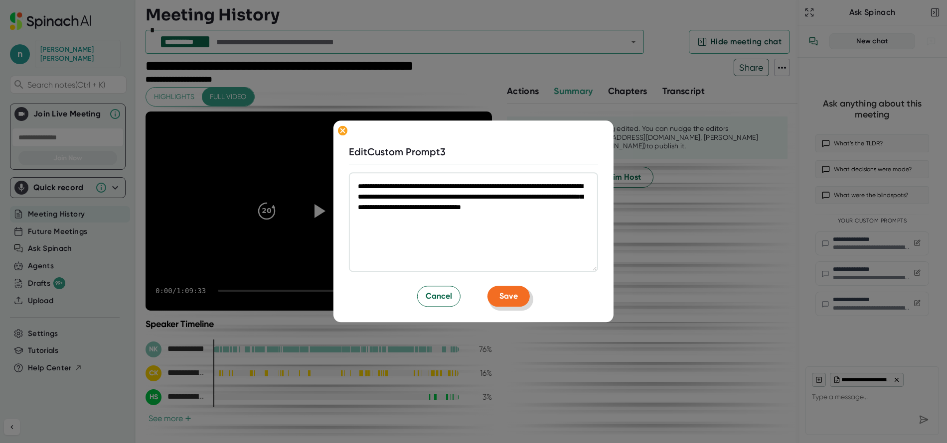
click at [512, 298] on span "Save" at bounding box center [508, 297] width 18 height 12
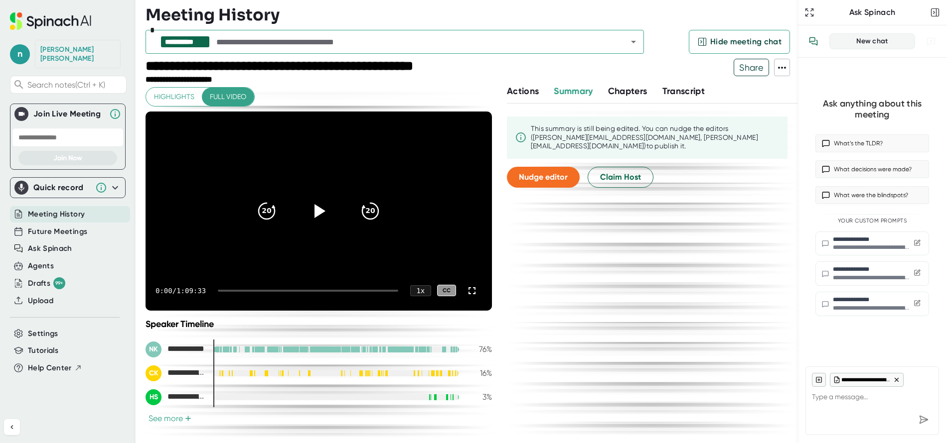
type textarea "x"
